Goal: Check status

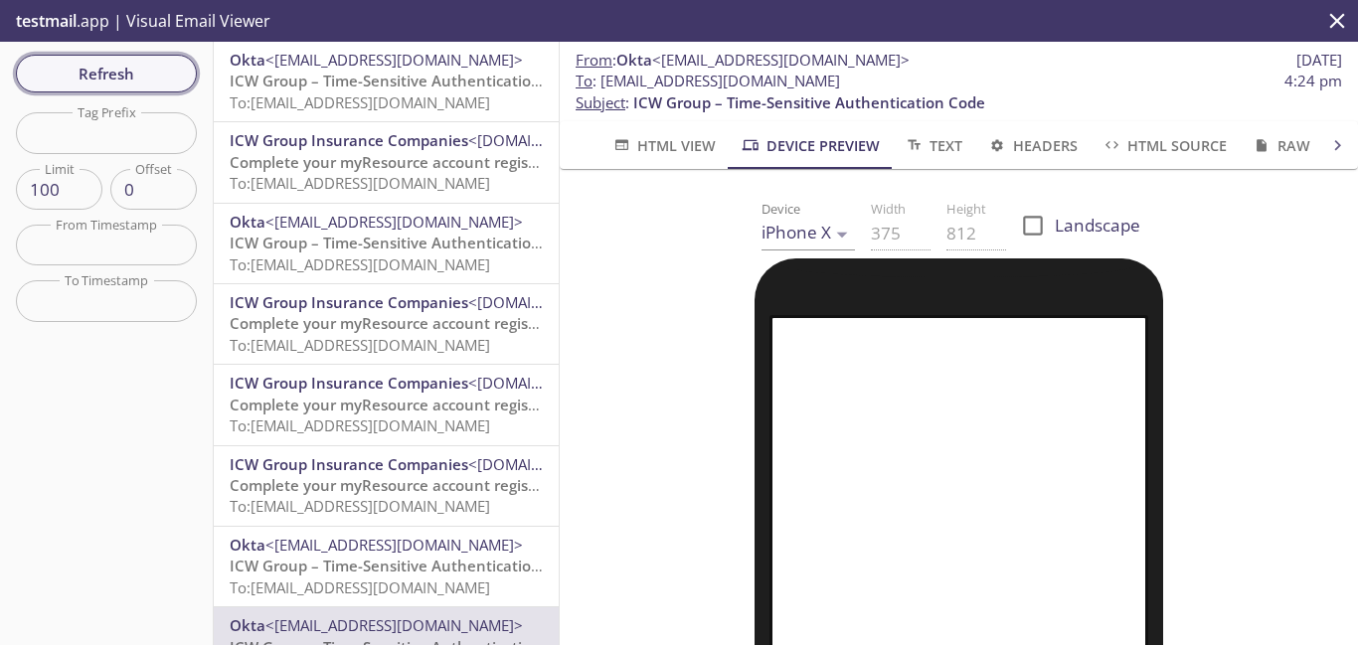
click at [126, 69] on span "Refresh" at bounding box center [106, 74] width 149 height 26
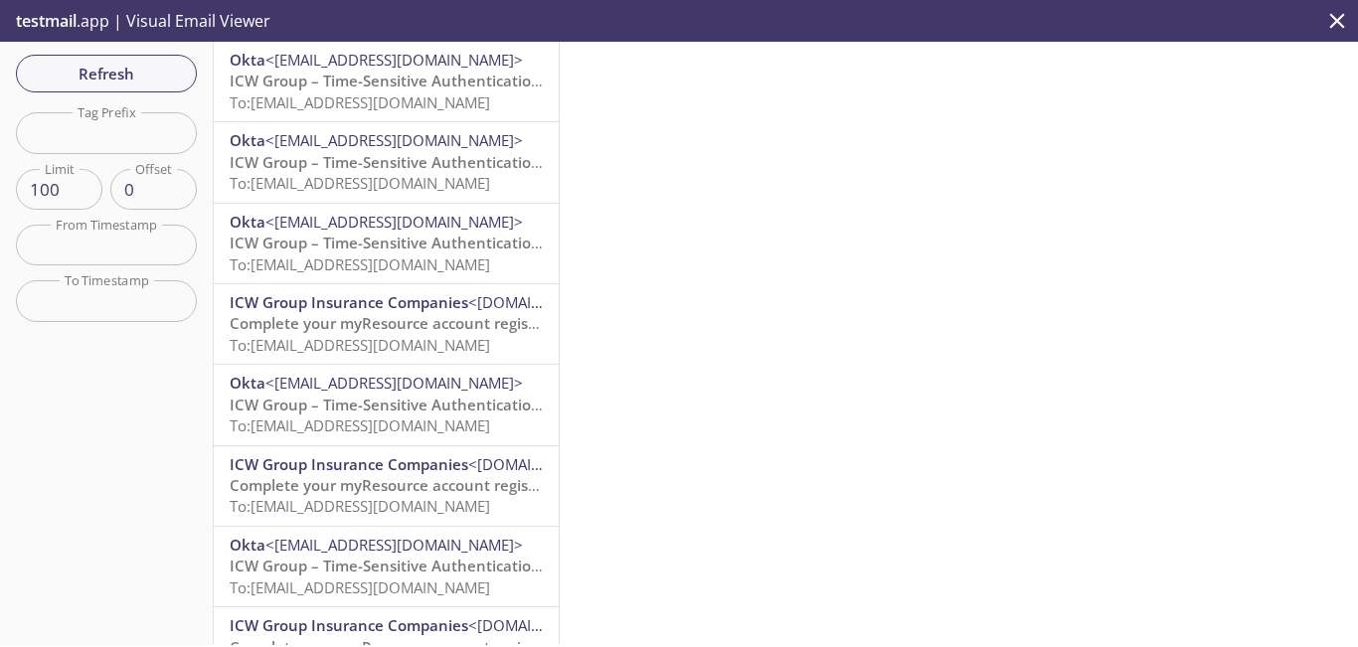
click at [353, 94] on span "To: [EMAIL_ADDRESS][DOMAIN_NAME]" at bounding box center [360, 102] width 260 height 20
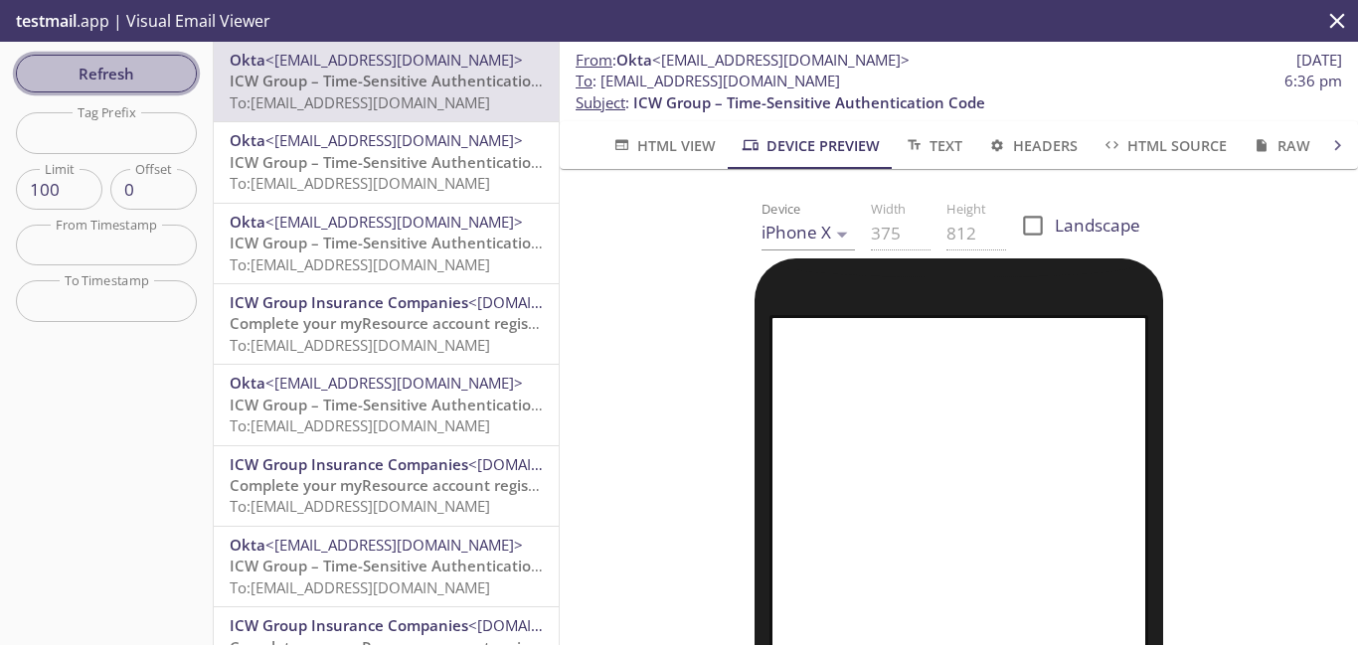
click at [146, 66] on span "Refresh" at bounding box center [106, 74] width 149 height 26
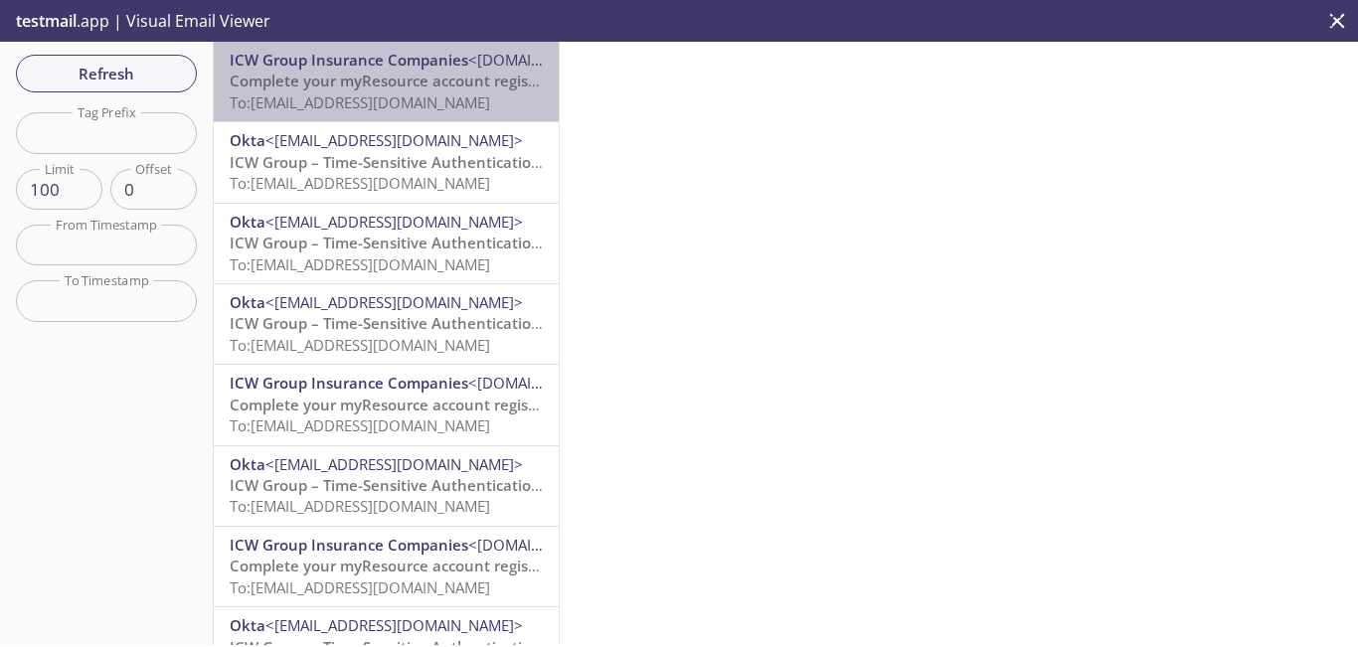
click at [403, 98] on span "To: [EMAIL_ADDRESS][DOMAIN_NAME]" at bounding box center [360, 102] width 260 height 20
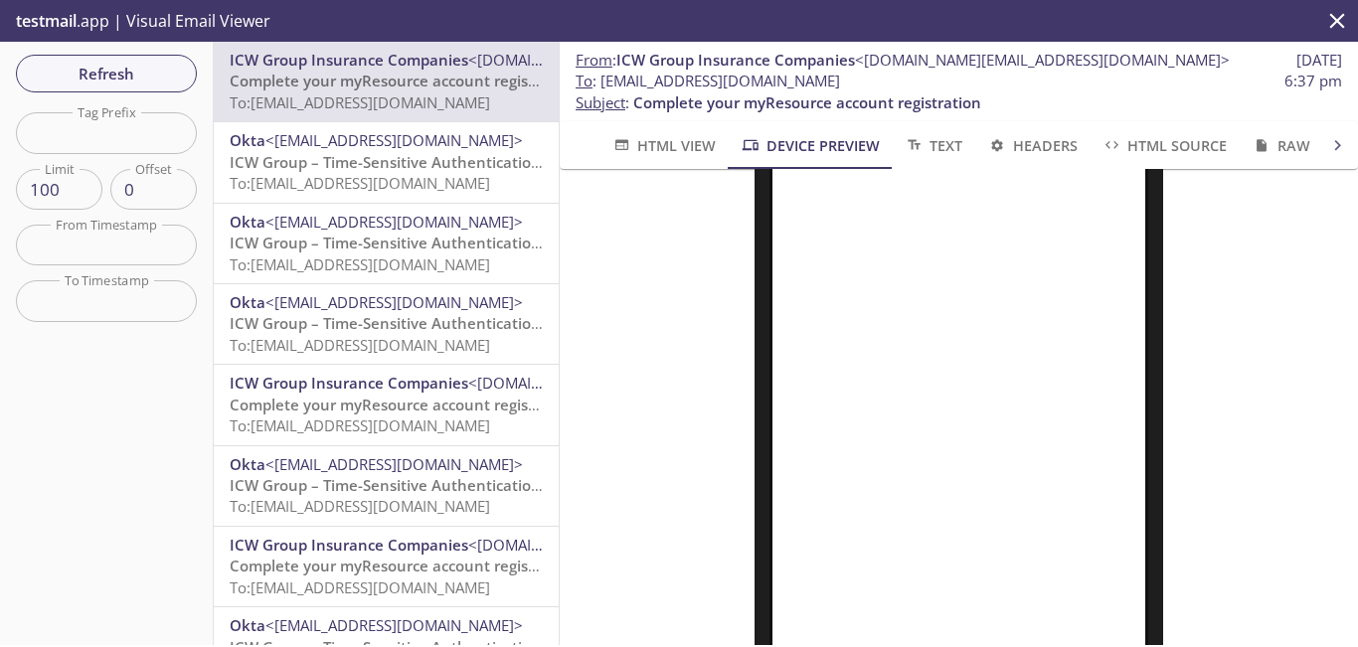
scroll to position [425, 0]
drag, startPoint x: 858, startPoint y: 83, endPoint x: 603, endPoint y: 78, distance: 254.5
click at [603, 78] on span "To : [EMAIL_ADDRESS][DOMAIN_NAME]" at bounding box center [708, 81] width 264 height 21
click at [152, 71] on span "Refresh" at bounding box center [106, 74] width 149 height 26
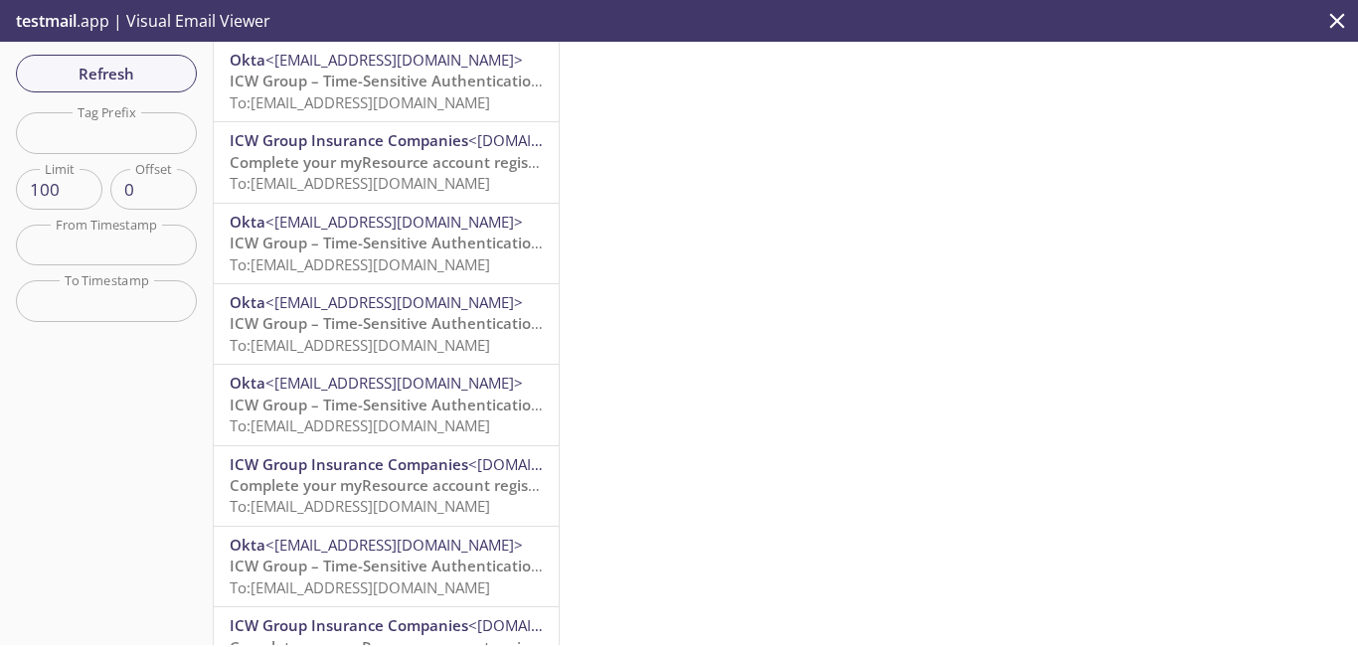
click at [371, 94] on span "To: [EMAIL_ADDRESS][DOMAIN_NAME]" at bounding box center [360, 102] width 260 height 20
